Goal: Check status: Check status

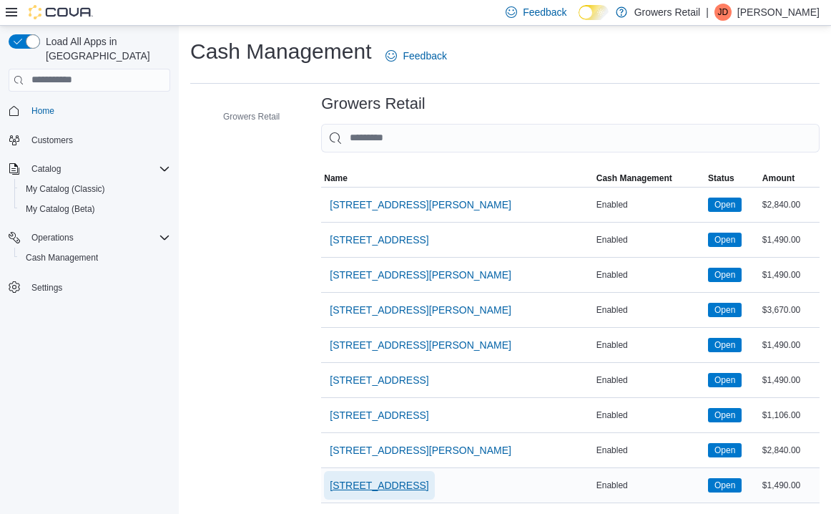
click at [370, 489] on span "[STREET_ADDRESS]" at bounding box center [379, 485] width 99 height 14
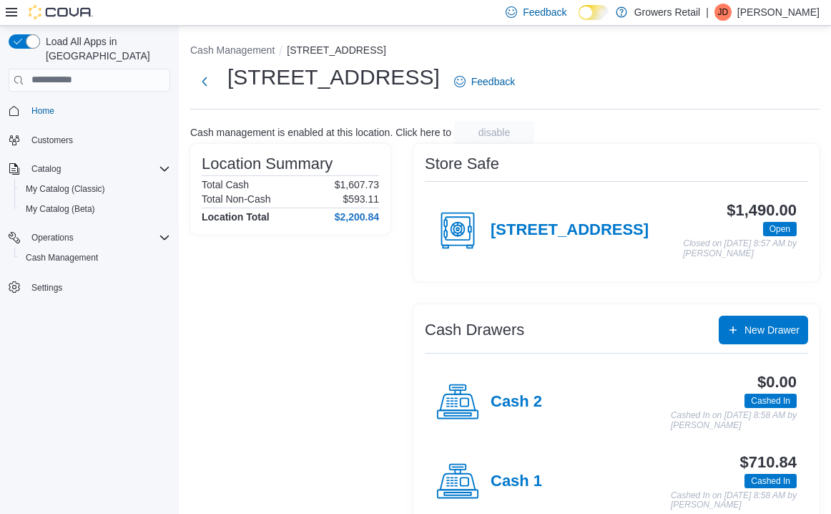
scroll to position [41, 0]
